Goal: Task Accomplishment & Management: Manage account settings

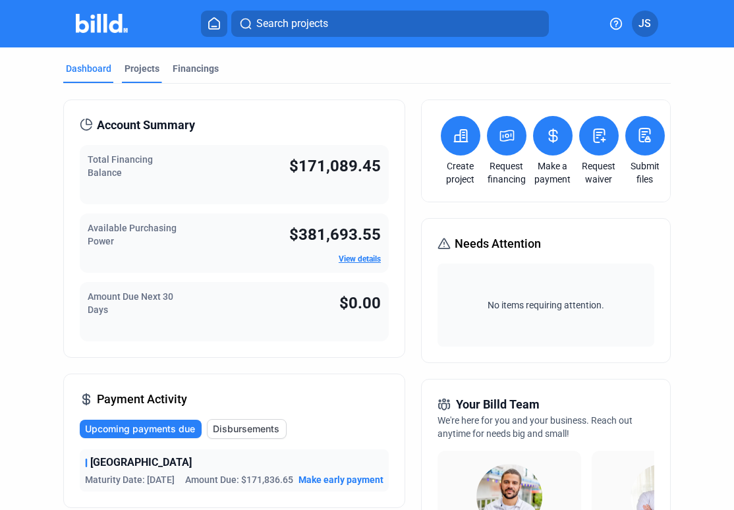
click at [142, 63] on div "Projects" at bounding box center [142, 68] width 35 height 13
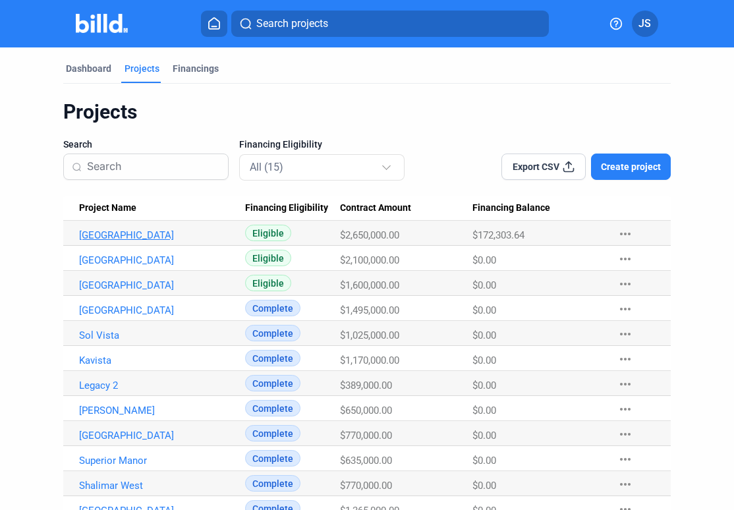
click at [117, 235] on link "[GEOGRAPHIC_DATA]" at bounding box center [158, 235] width 159 height 12
click at [110, 233] on link "[GEOGRAPHIC_DATA]" at bounding box center [158, 235] width 159 height 12
click at [80, 233] on link "[GEOGRAPHIC_DATA]" at bounding box center [158, 235] width 159 height 12
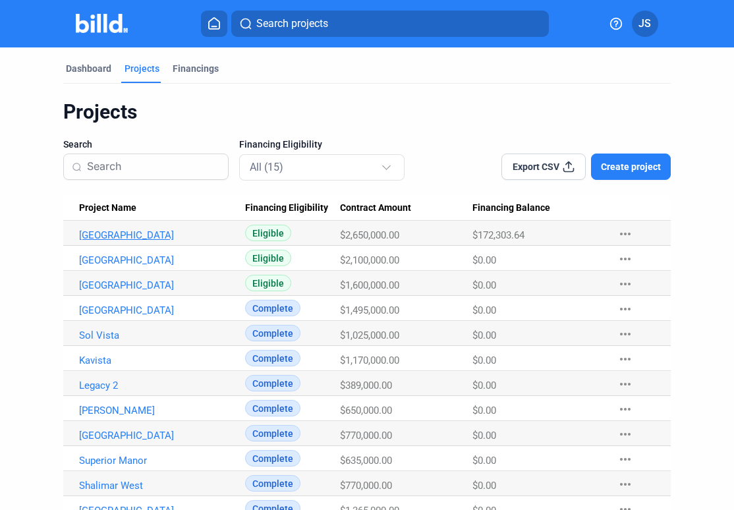
click at [100, 234] on link "[GEOGRAPHIC_DATA]" at bounding box center [158, 235] width 159 height 12
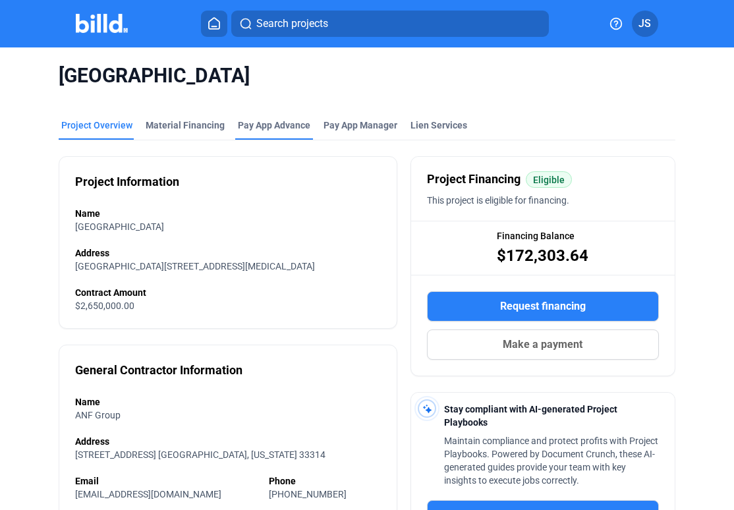
click at [264, 121] on div "Pay App Advance" at bounding box center [274, 125] width 72 height 13
